Goal: Task Accomplishment & Management: Manage account settings

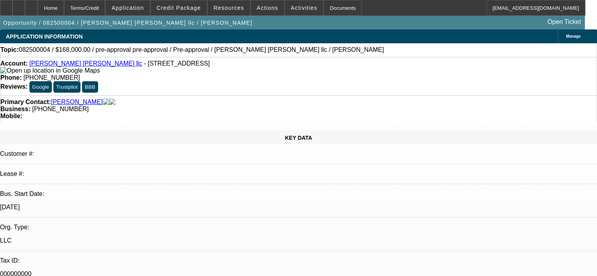
select select "0"
select select "2"
select select "0"
select select "6"
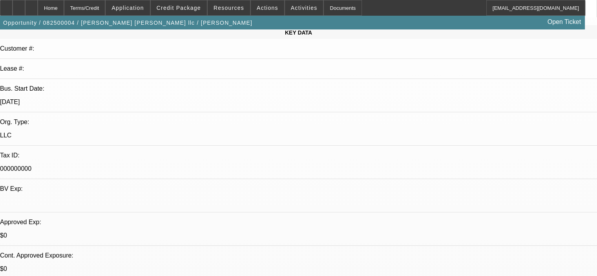
scroll to position [118, 0]
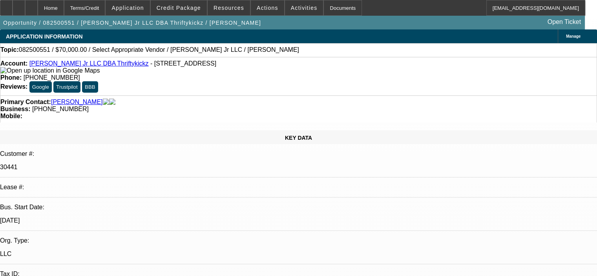
select select "0"
select select "2"
select select "0.1"
select select "4"
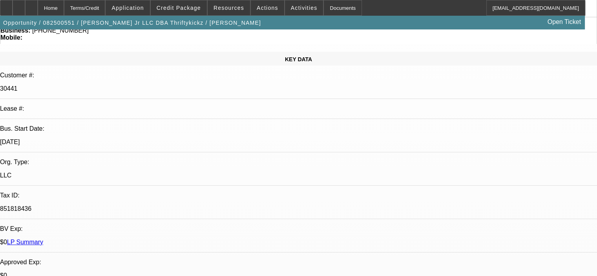
scroll to position [110, 0]
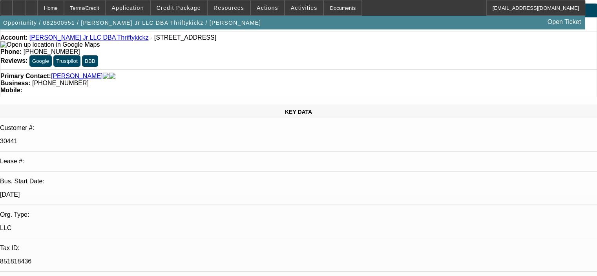
scroll to position [0, 0]
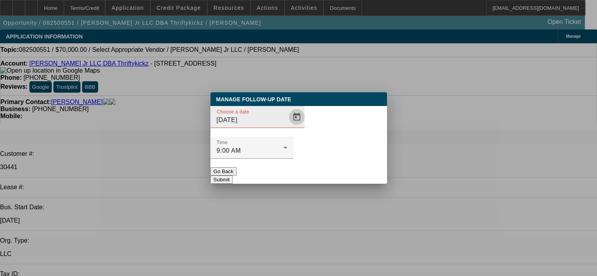
click at [287, 126] on span "Open calendar" at bounding box center [296, 116] width 19 height 19
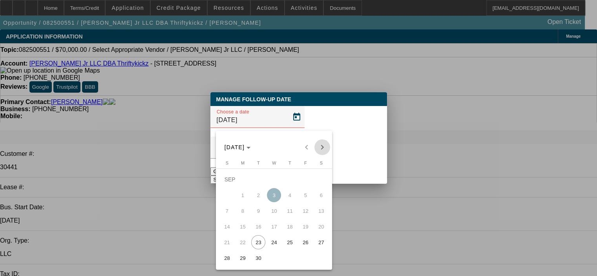
click at [322, 146] on span "Next month" at bounding box center [322, 147] width 16 height 16
drag, startPoint x: 257, startPoint y: 195, endPoint x: 265, endPoint y: 186, distance: 12.0
click at [257, 195] on span "7" at bounding box center [258, 195] width 14 height 14
type input "10/7/2025"
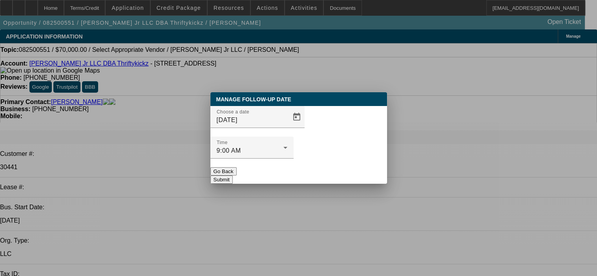
click at [233, 175] on button "Submit" at bounding box center [221, 179] width 22 height 8
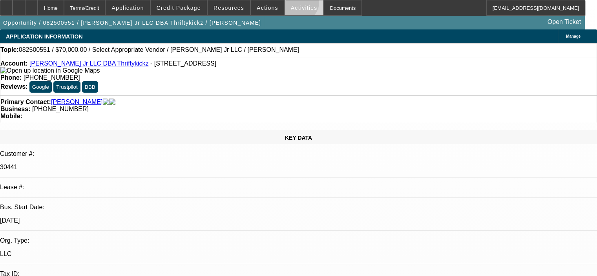
click at [290, 4] on span at bounding box center [304, 7] width 38 height 19
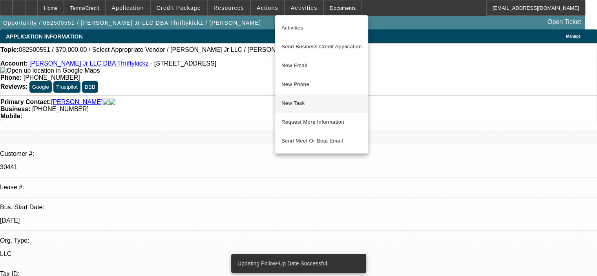
click at [314, 104] on span "New Task" at bounding box center [321, 102] width 80 height 9
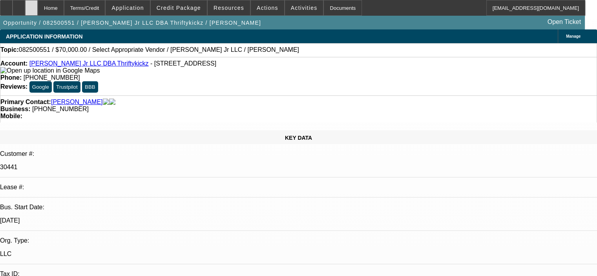
click at [38, 7] on div at bounding box center [31, 8] width 13 height 16
select select "0"
select select "2"
select select "0.1"
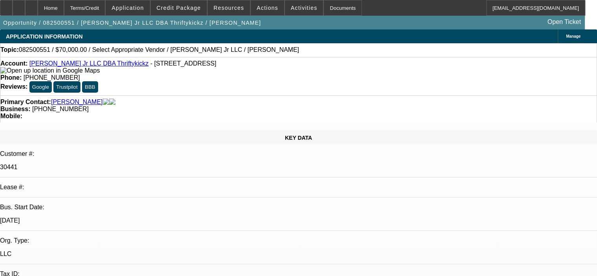
select select "4"
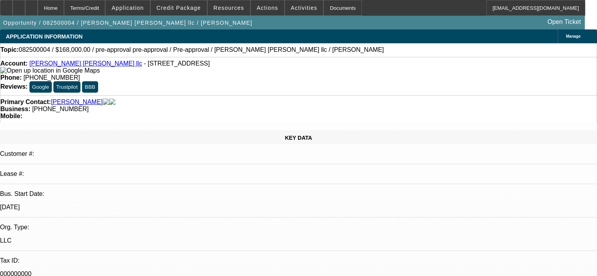
select select "0"
select select "2"
select select "0"
select select "6"
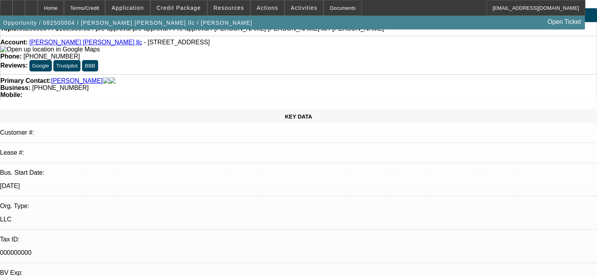
scroll to position [39, 0]
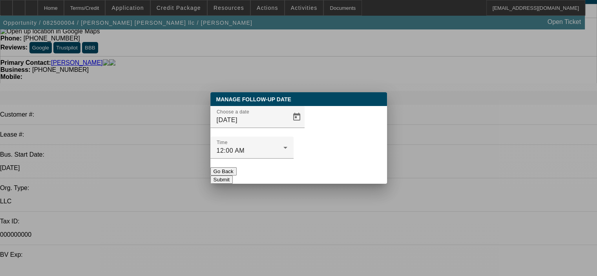
scroll to position [0, 0]
click at [296, 183] on div at bounding box center [298, 138] width 597 height 276
click at [287, 126] on span "Open calendar" at bounding box center [296, 116] width 19 height 19
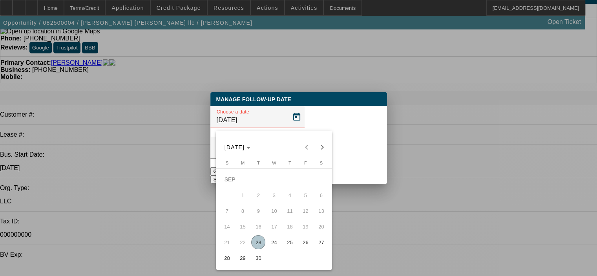
click at [322, 148] on span "Next month" at bounding box center [322, 147] width 16 height 16
drag, startPoint x: 257, startPoint y: 197, endPoint x: 318, endPoint y: 164, distance: 69.1
click at [260, 194] on span "7" at bounding box center [258, 195] width 14 height 14
type input "10/7/2025"
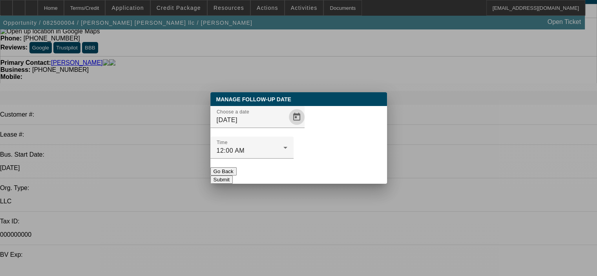
click at [233, 175] on button "Submit" at bounding box center [221, 179] width 22 height 8
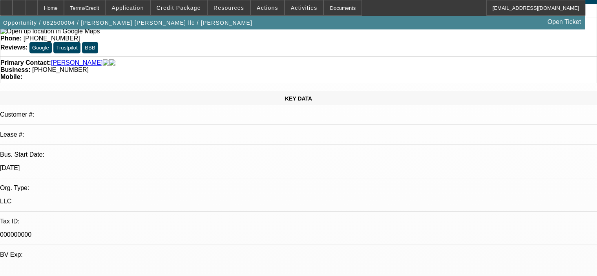
scroll to position [39, 0]
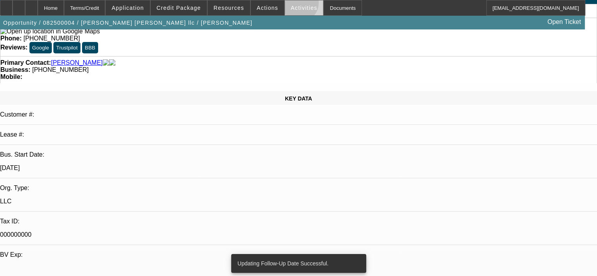
click at [291, 5] on span "Activities" at bounding box center [304, 8] width 27 height 6
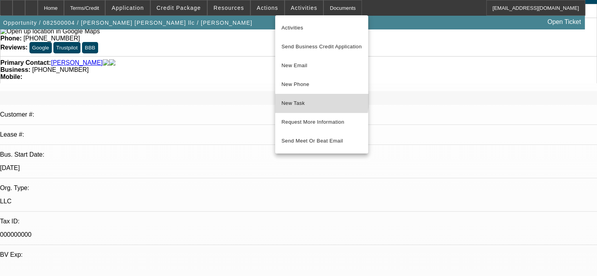
click at [299, 100] on span "New Task" at bounding box center [321, 102] width 80 height 9
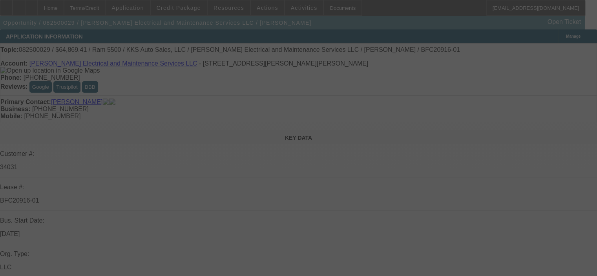
select select "0.1"
select select "2"
select select "0"
select select "6"
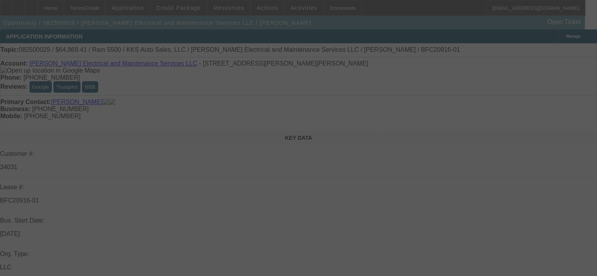
select select "0.1"
select select "2"
select select "0"
select select "6"
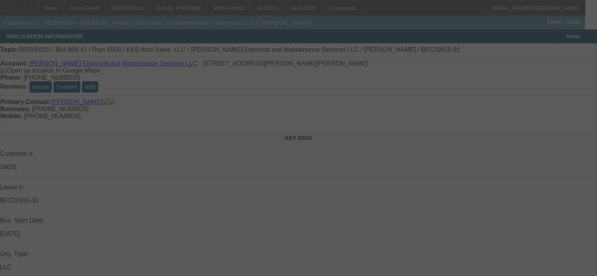
select select "0.1"
select select "2"
select select "0"
select select "6"
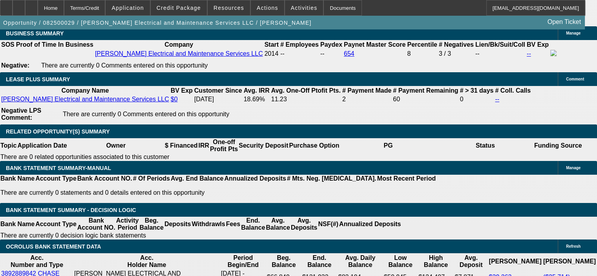
scroll to position [1373, 0]
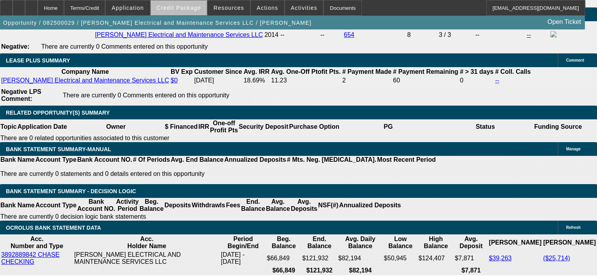
click at [192, 9] on span "Credit Package" at bounding box center [178, 8] width 44 height 6
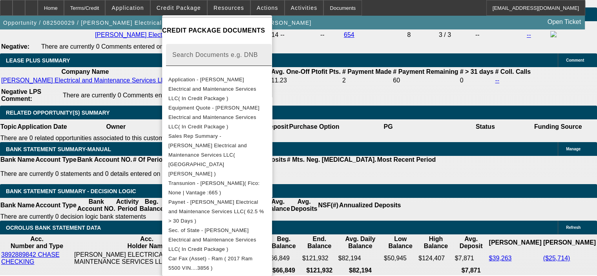
scroll to position [173, 0]
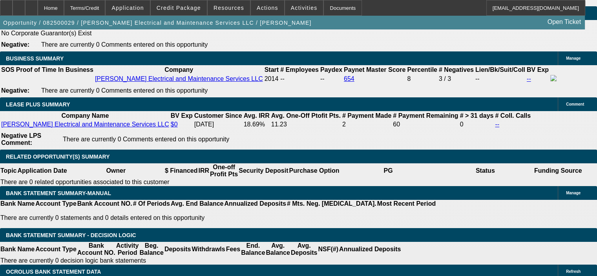
scroll to position [1334, 0]
